Goal: Task Accomplishment & Management: Manage account settings

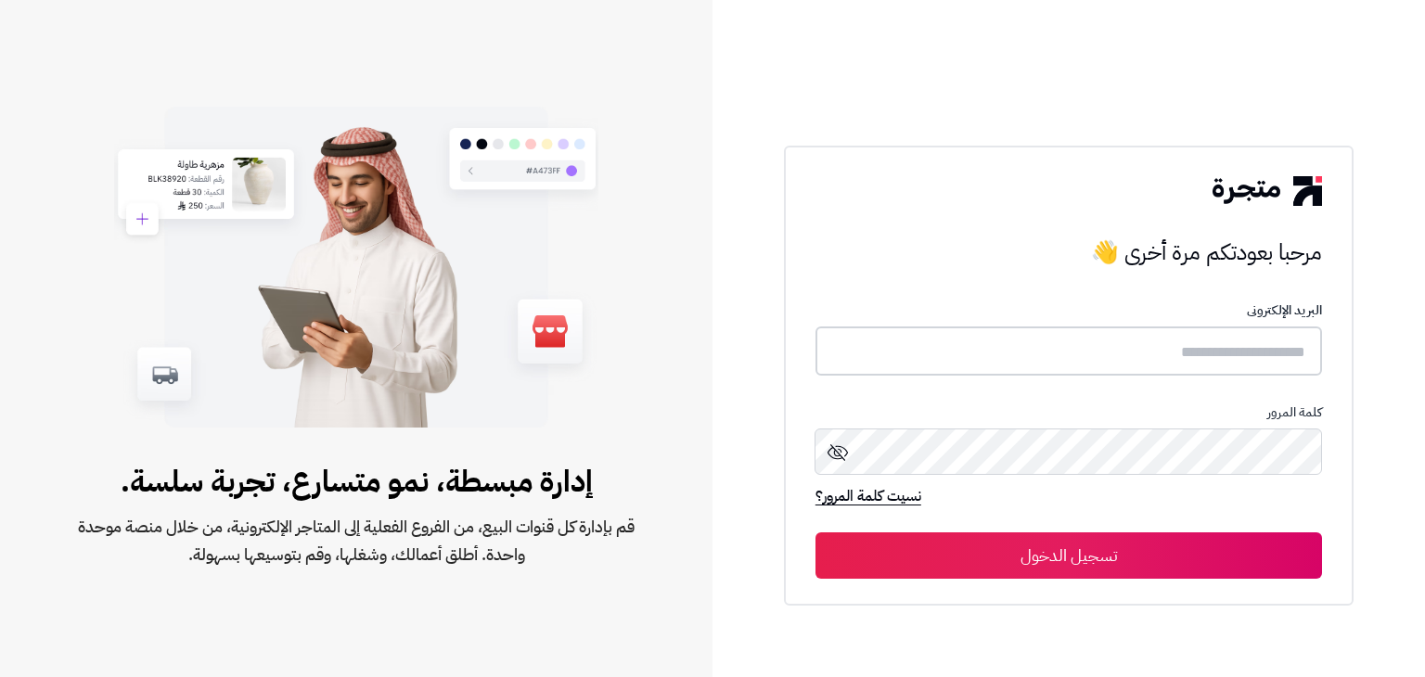
type input "**********"
click at [1031, 557] on button "تسجيل الدخول" at bounding box center [1068, 555] width 506 height 46
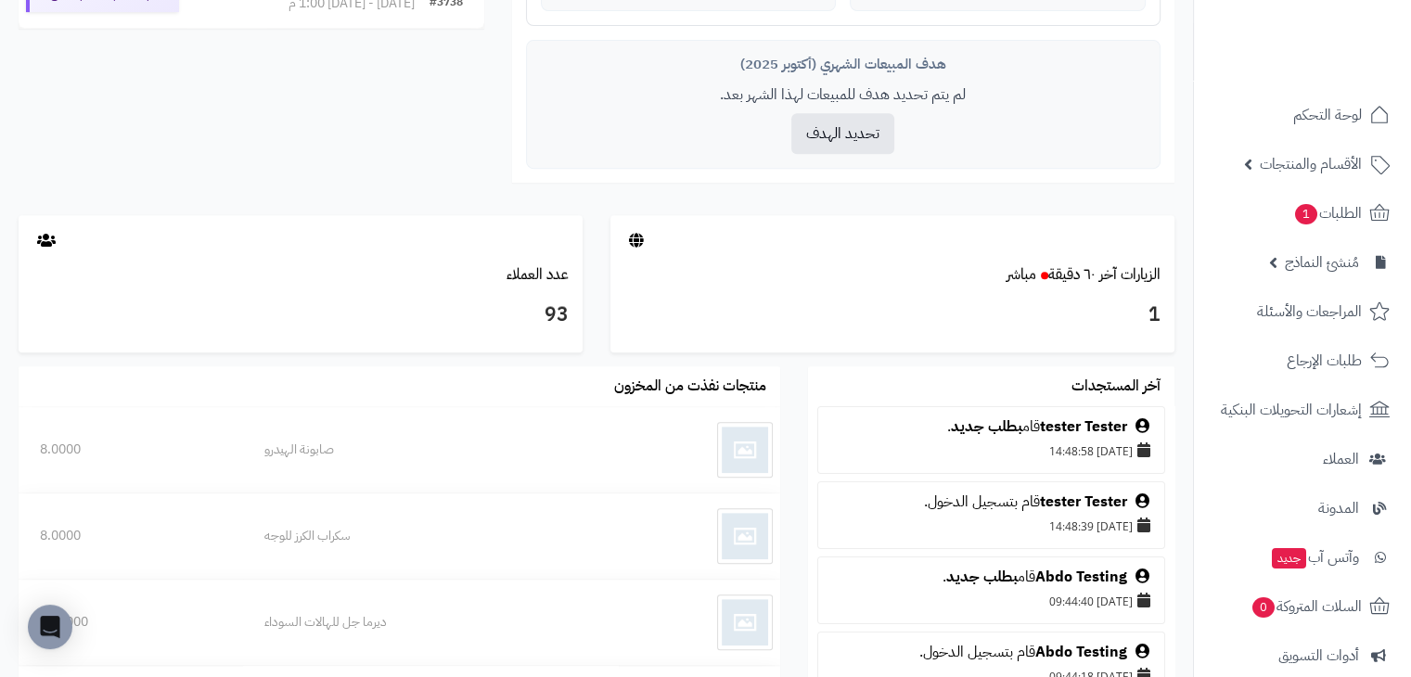
scroll to position [749, 0]
